Goal: Task Accomplishment & Management: Manage account settings

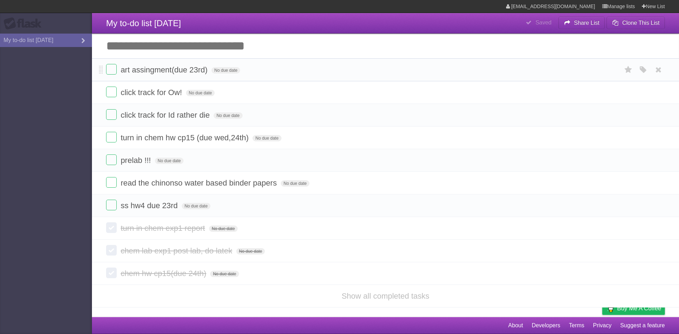
click at [117, 74] on form "art assingment(due 23rd) No due date White Red Blue Green Purple Orange" at bounding box center [385, 70] width 559 height 12
click at [114, 72] on label at bounding box center [111, 69] width 11 height 11
click at [116, 207] on label at bounding box center [111, 205] width 11 height 11
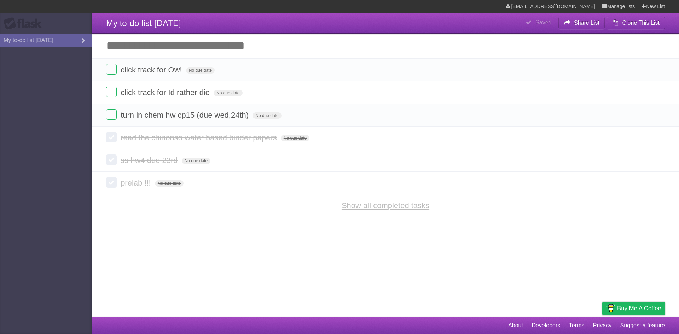
click at [364, 208] on link "Show all completed tasks" at bounding box center [386, 205] width 88 height 9
